Goal: Navigation & Orientation: Find specific page/section

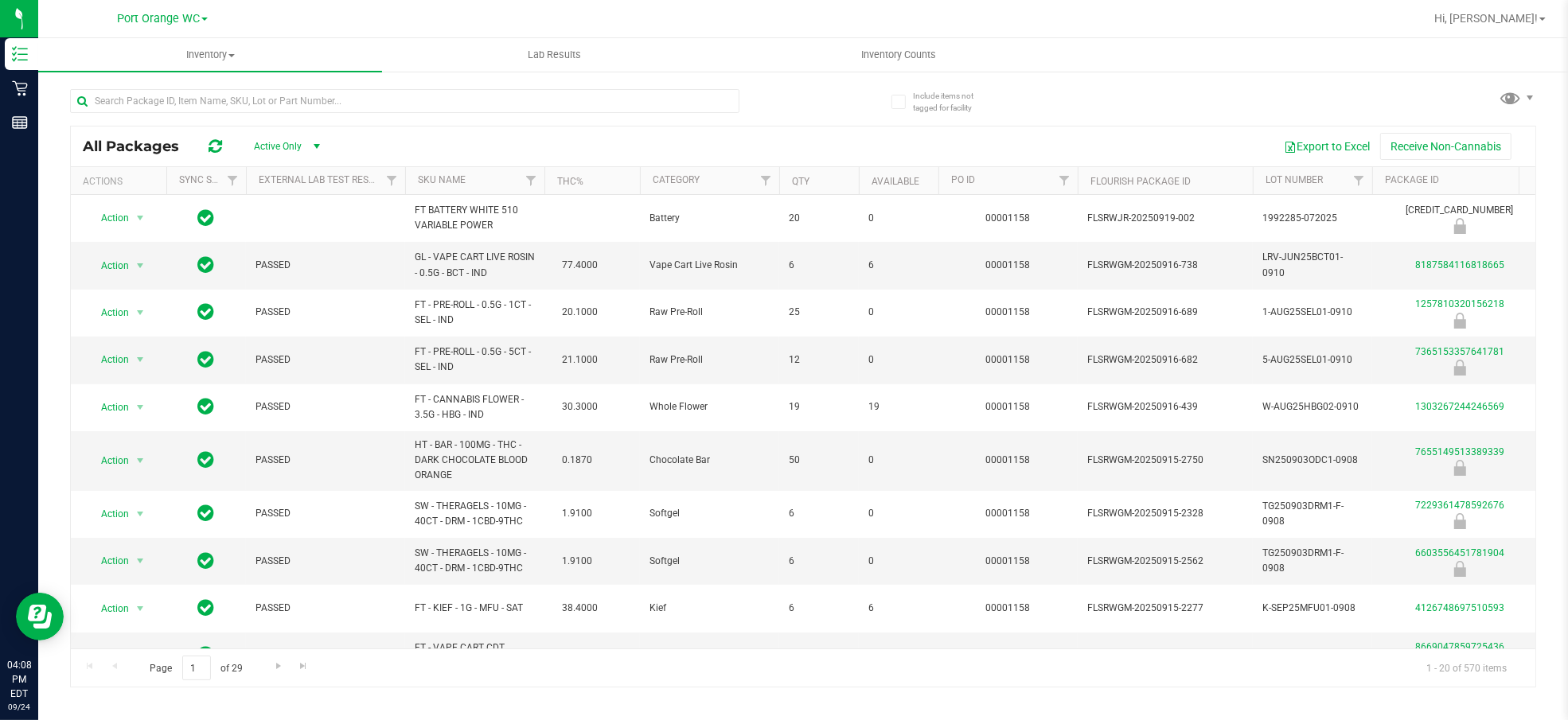
click at [1256, 97] on div "All Packages Active Only Active Only Lab Samples Locked All External Internal E…" at bounding box center [802, 381] width 1466 height 614
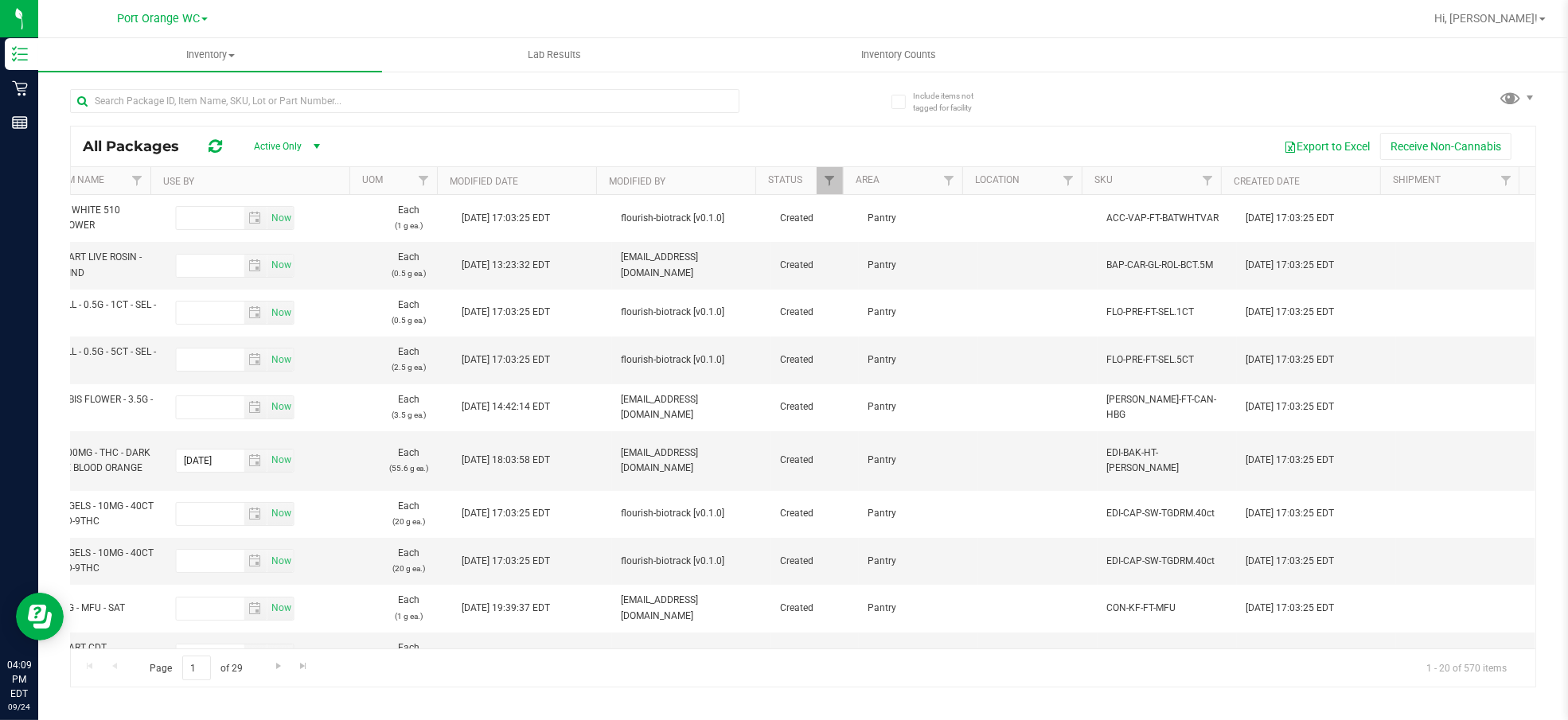
scroll to position [0, 2423]
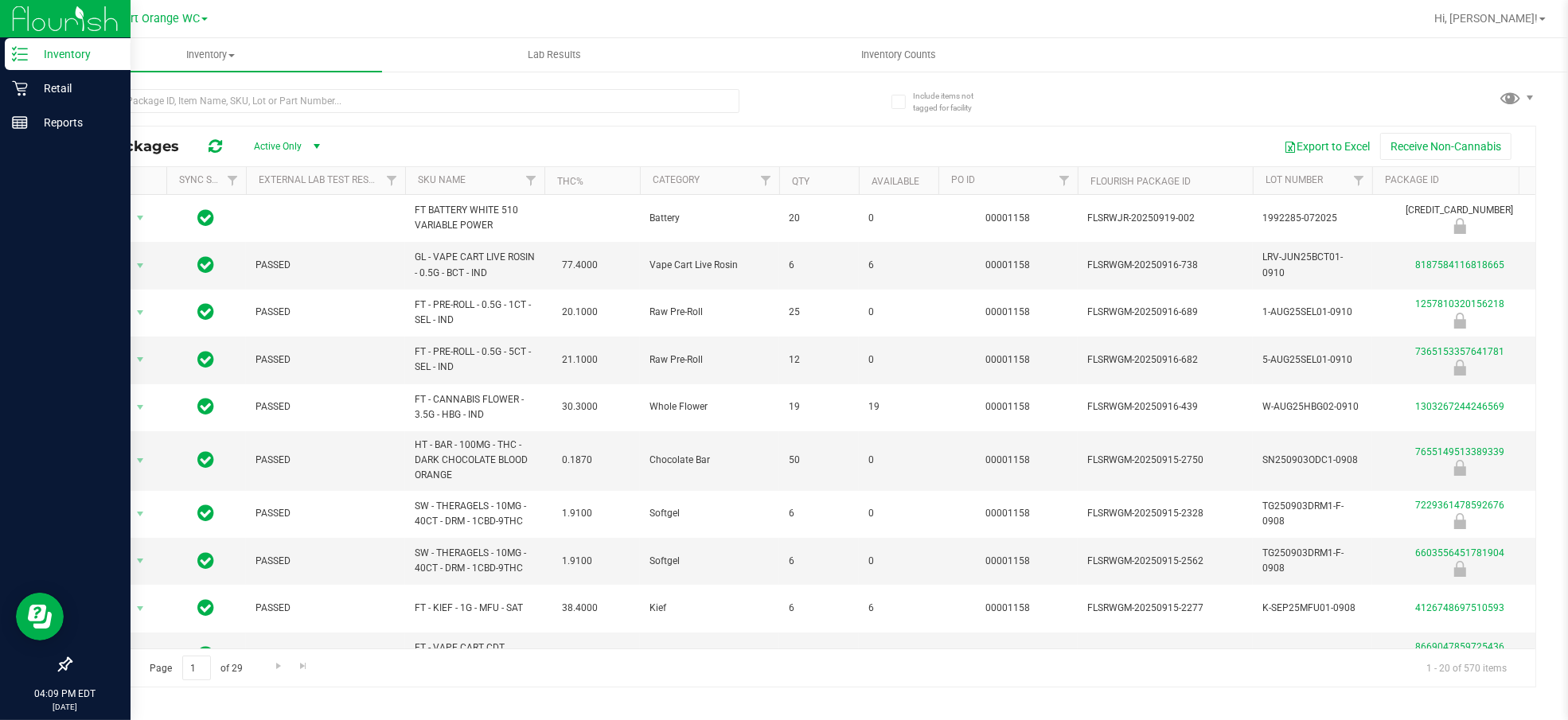
click at [91, 10] on img at bounding box center [65, 18] width 106 height 38
